Goal: Task Accomplishment & Management: Manage account settings

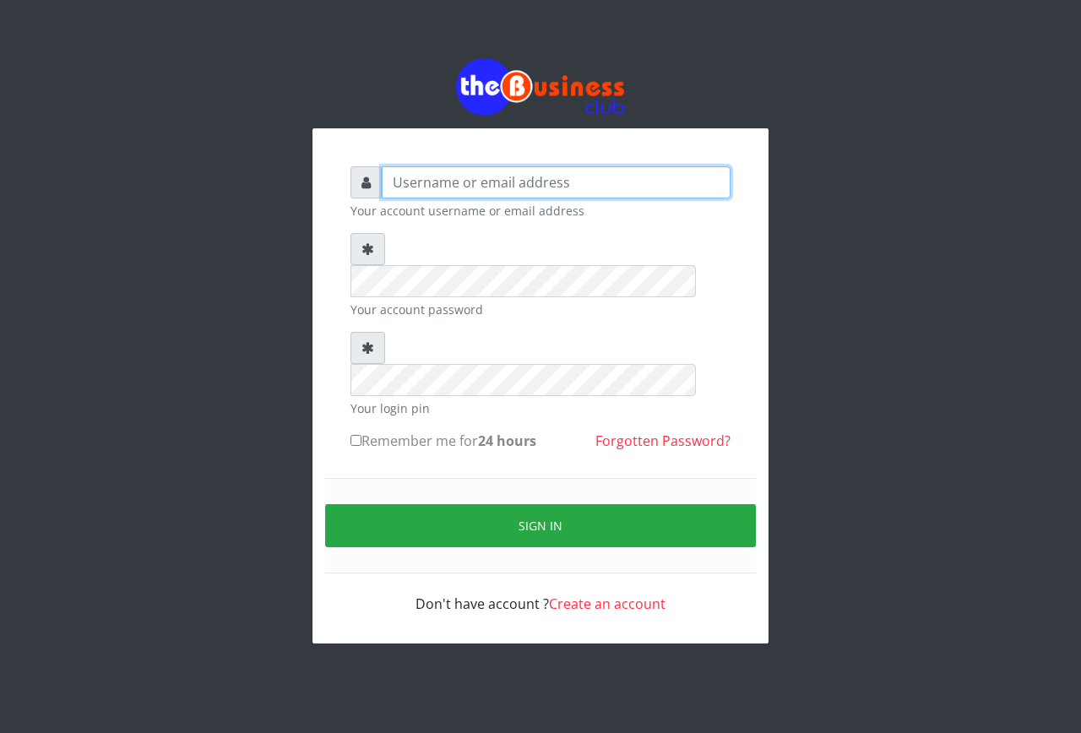
type input "[EMAIL_ADDRESS][DOMAIN_NAME]"
click at [355, 435] on input "Remember me for 24 hours" at bounding box center [355, 440] width 11 height 11
checkbox input "true"
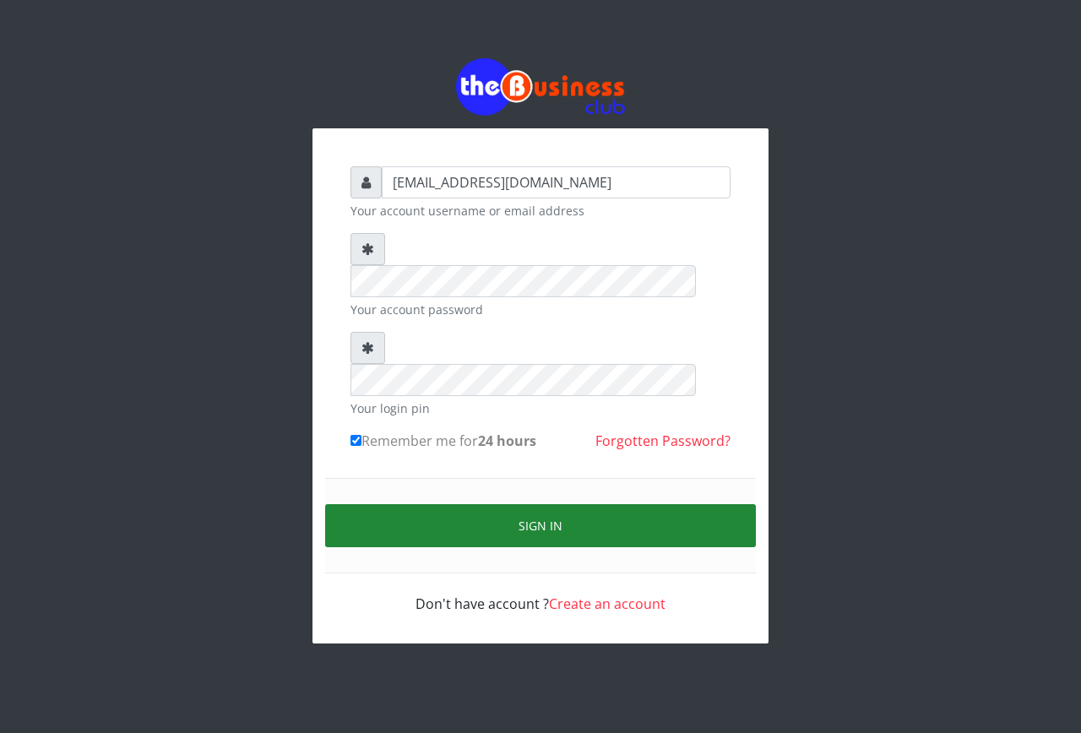
click at [393, 504] on button "Sign in" at bounding box center [540, 525] width 431 height 43
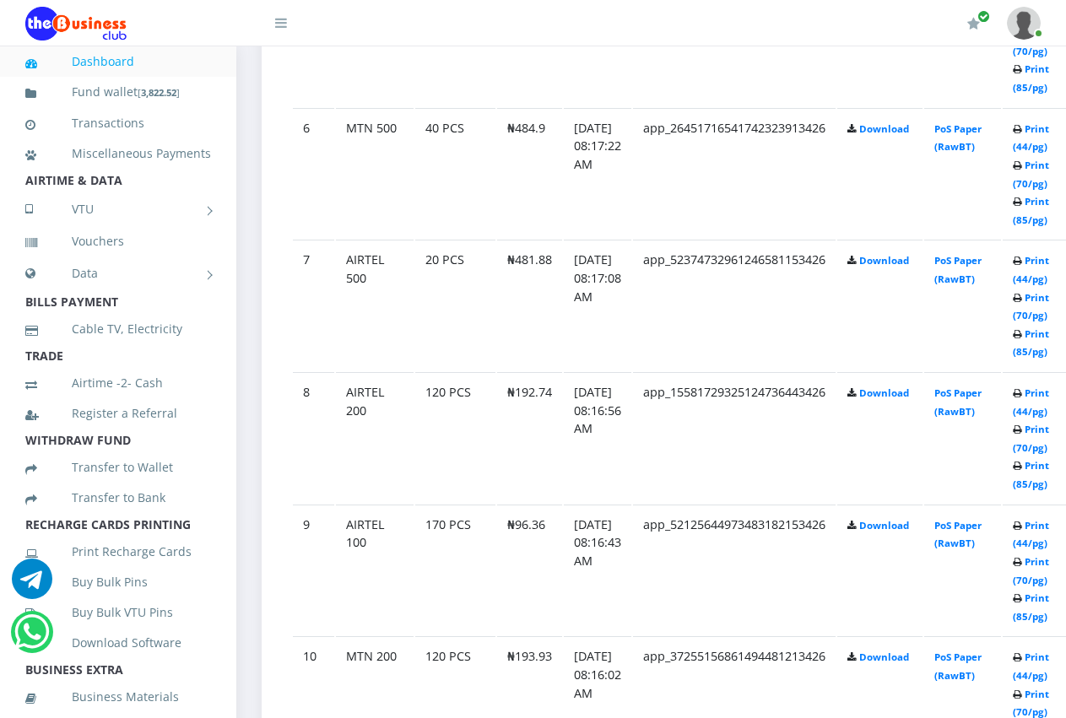
scroll to position [1553, 0]
